Goal: Task Accomplishment & Management: Use online tool/utility

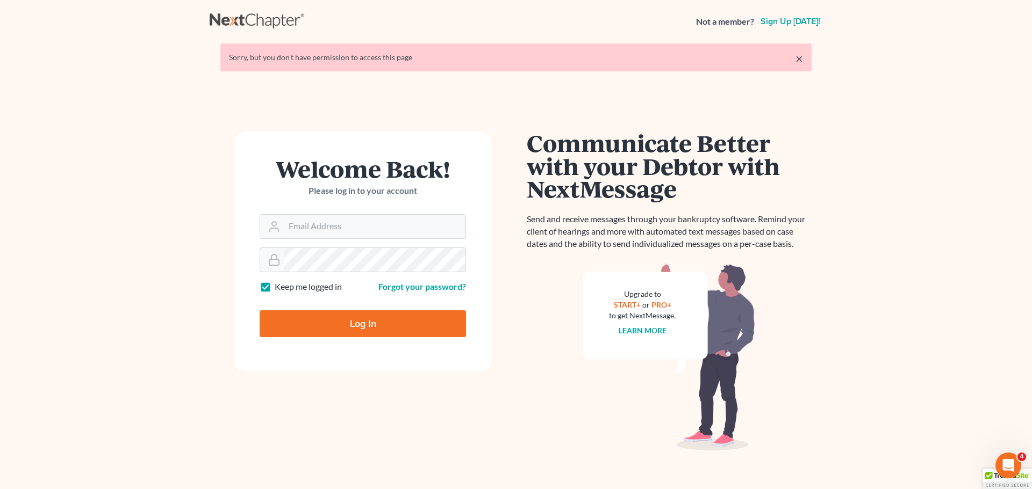
type input "[PERSON_NAME][EMAIL_ADDRESS][DOMAIN_NAME]"
click at [369, 323] on input "Log In" at bounding box center [362, 324] width 206 height 27
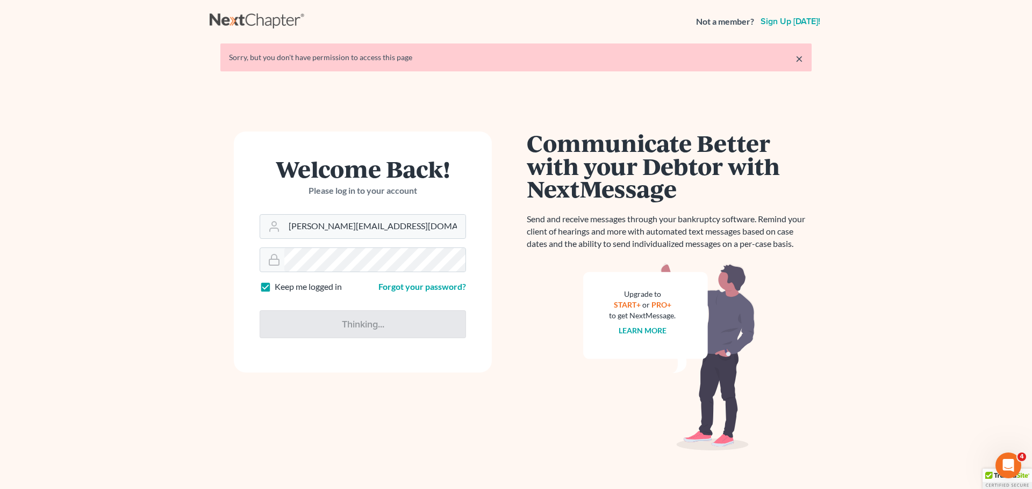
type input "Thinking..."
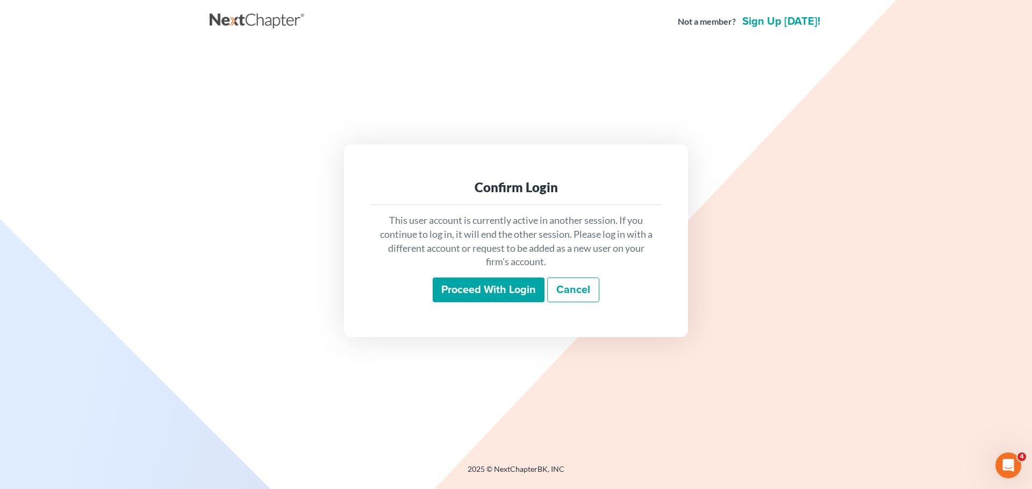
click at [514, 286] on input "Proceed with login" at bounding box center [488, 290] width 112 height 25
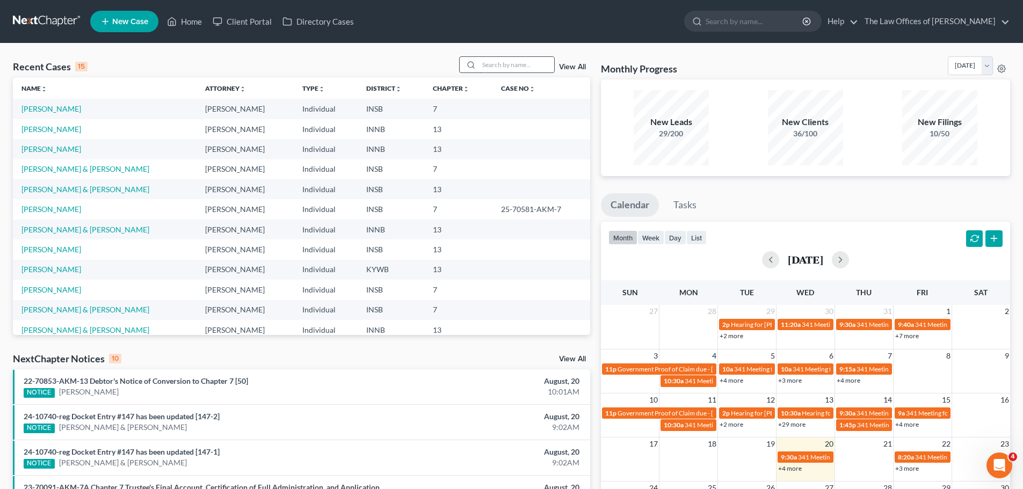
click at [492, 70] on input "search" at bounding box center [516, 65] width 75 height 16
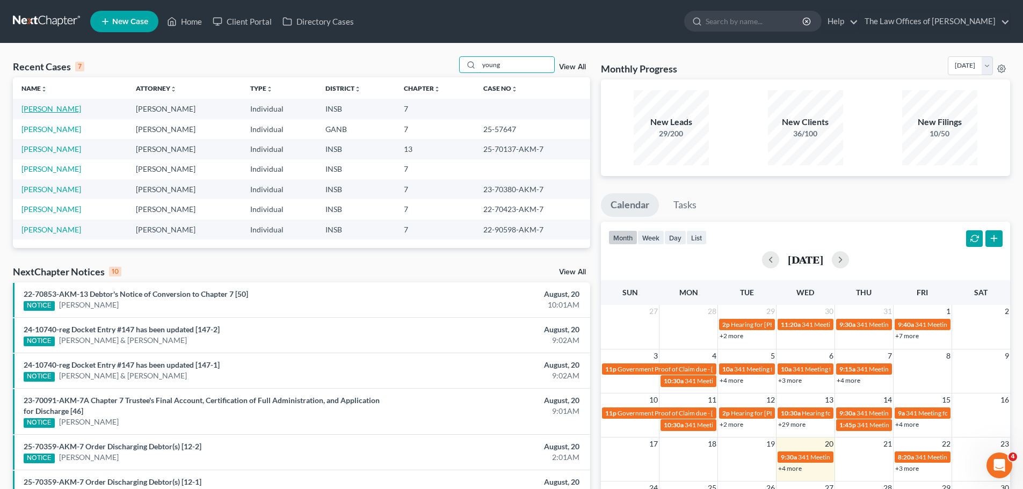
type input "young"
click at [46, 109] on link "[PERSON_NAME]" at bounding box center [51, 108] width 60 height 9
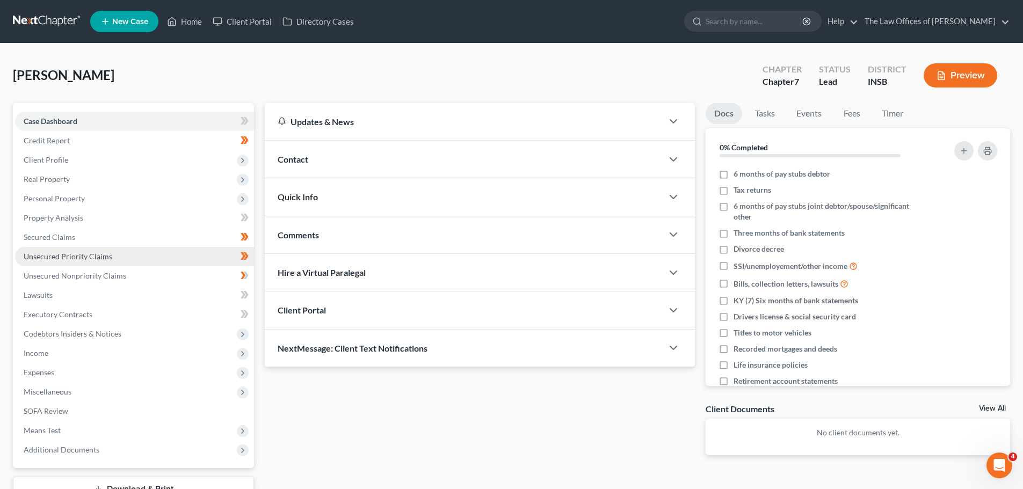
click at [96, 251] on link "Unsecured Priority Claims" at bounding box center [134, 256] width 239 height 19
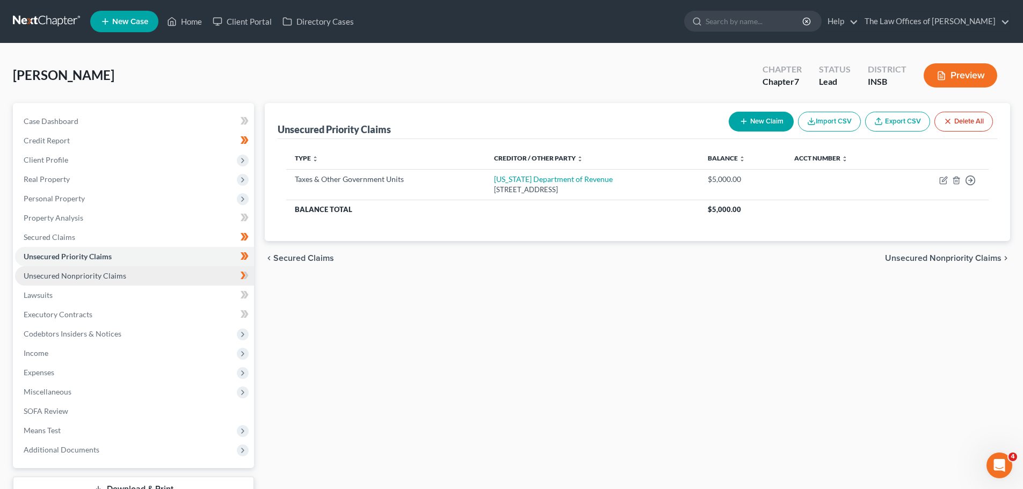
click at [109, 276] on span "Unsecured Nonpriority Claims" at bounding box center [75, 275] width 103 height 9
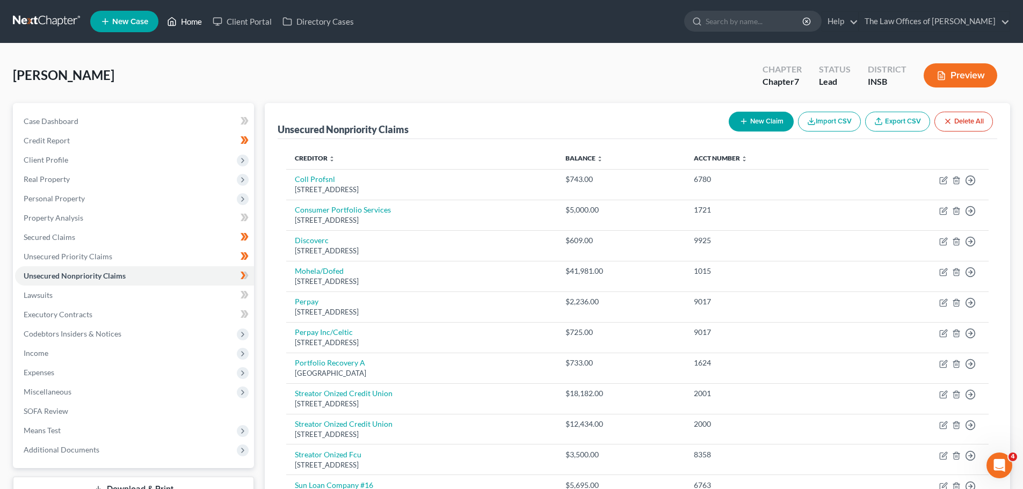
click at [191, 21] on link "Home" at bounding box center [185, 21] width 46 height 19
